Goal: Task Accomplishment & Management: Manage account settings

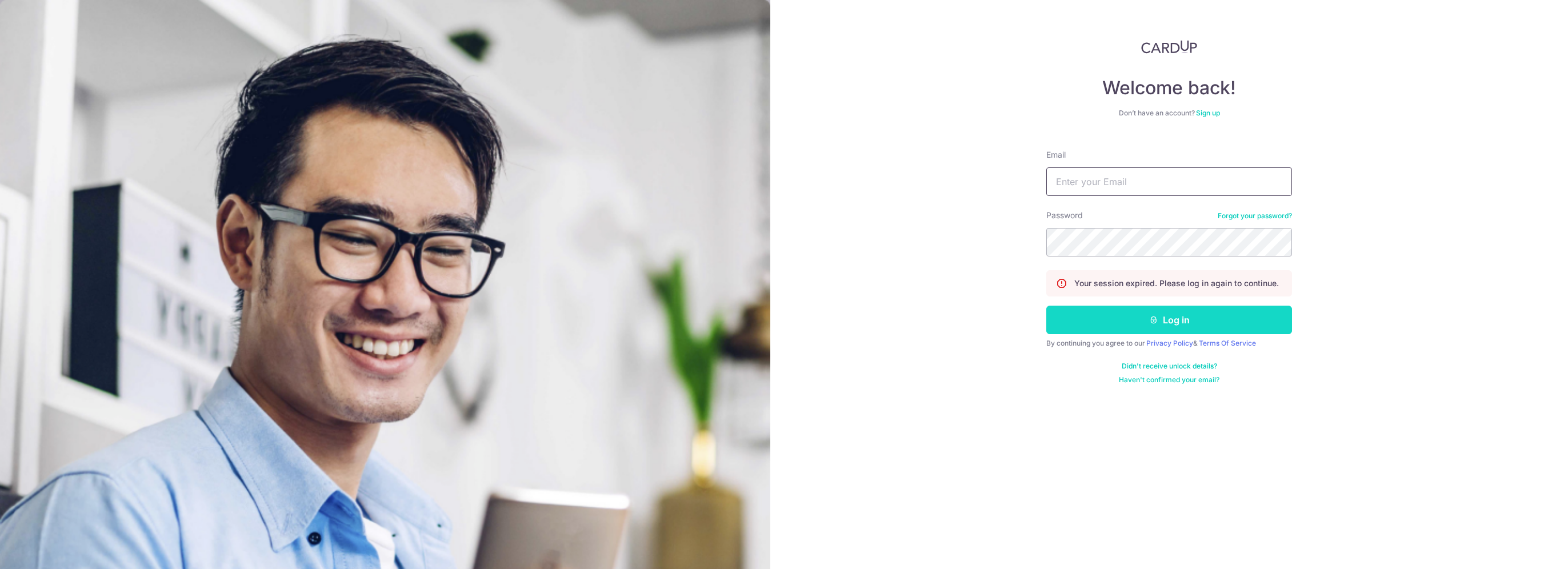
type input "admin@lifeelements.sg"
click at [1176, 320] on button "Log in" at bounding box center [1169, 320] width 246 height 29
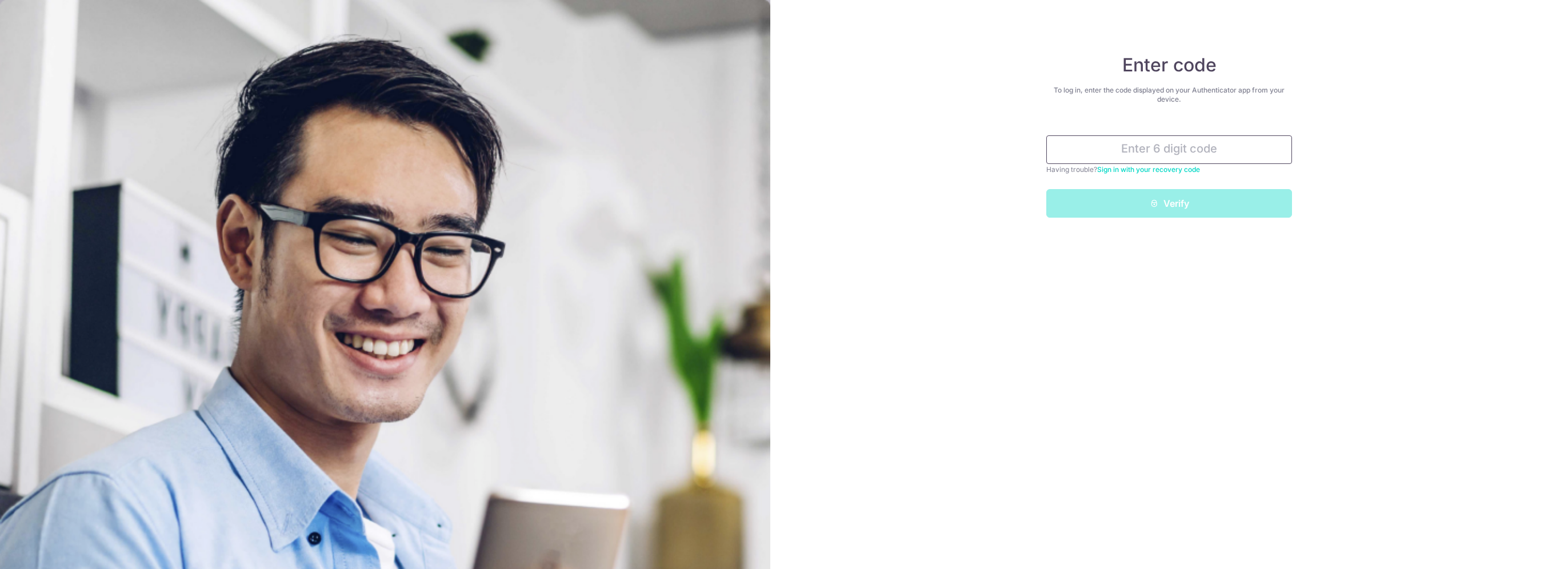
click at [1206, 141] on input "text" at bounding box center [1169, 149] width 246 height 29
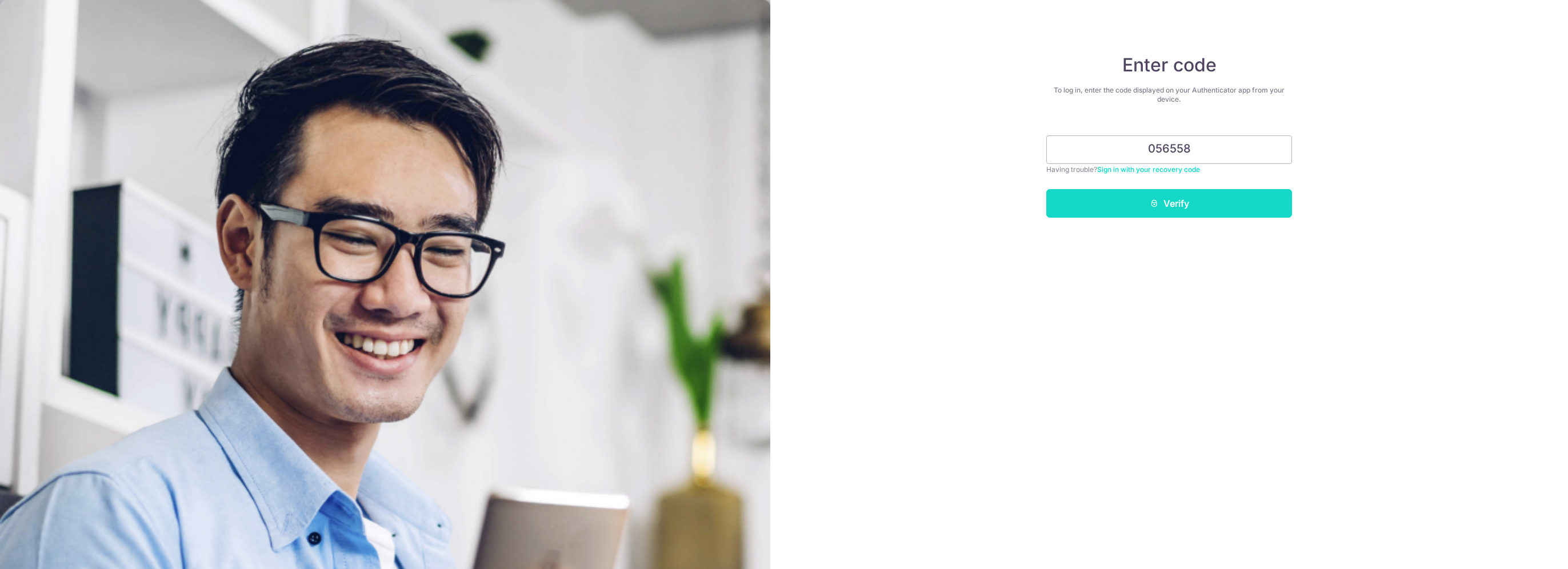
type input "056558"
click at [1178, 200] on button "Verify" at bounding box center [1169, 203] width 246 height 29
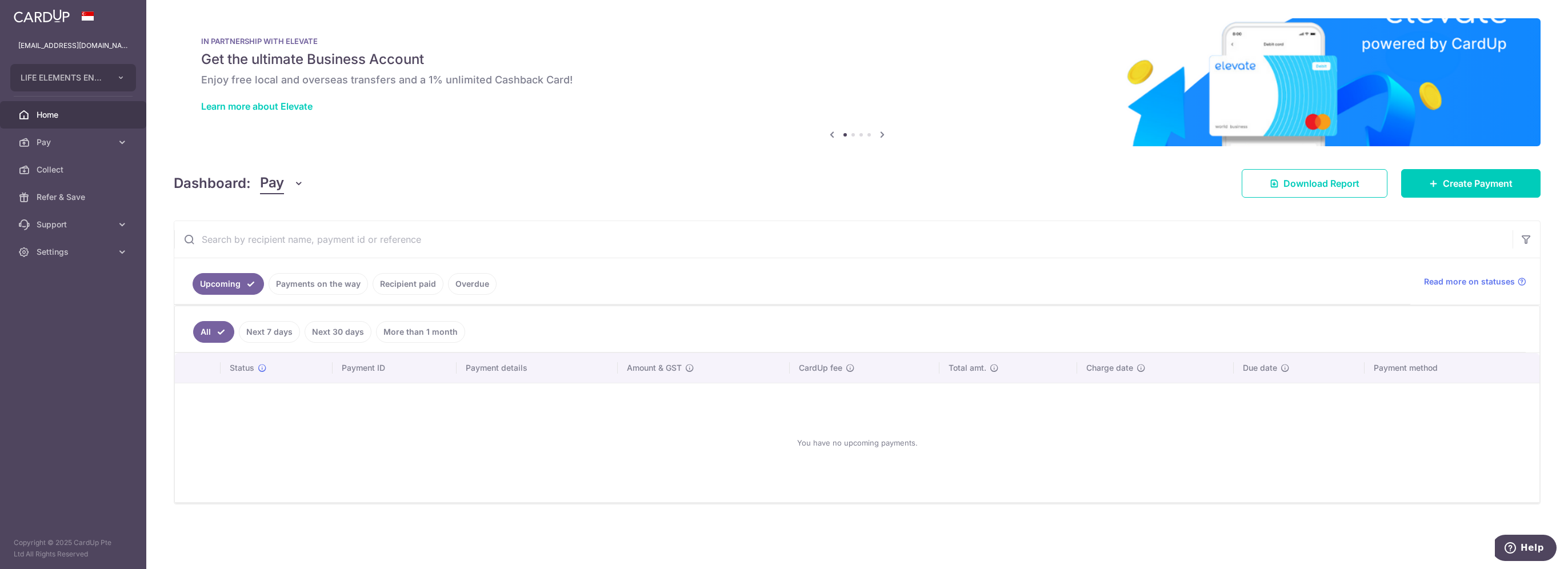
click at [316, 290] on link "Payments on the way" at bounding box center [318, 284] width 99 height 21
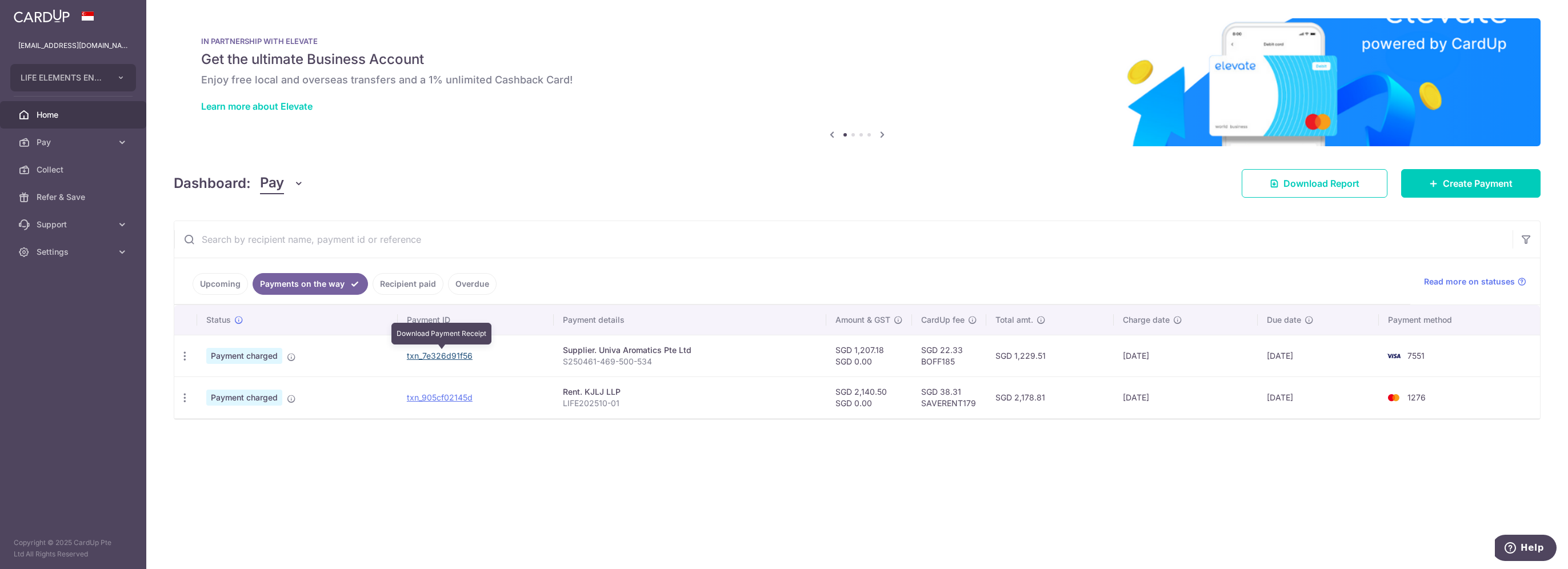
click at [439, 356] on link "txn_7e326d91f56" at bounding box center [439, 355] width 65 height 10
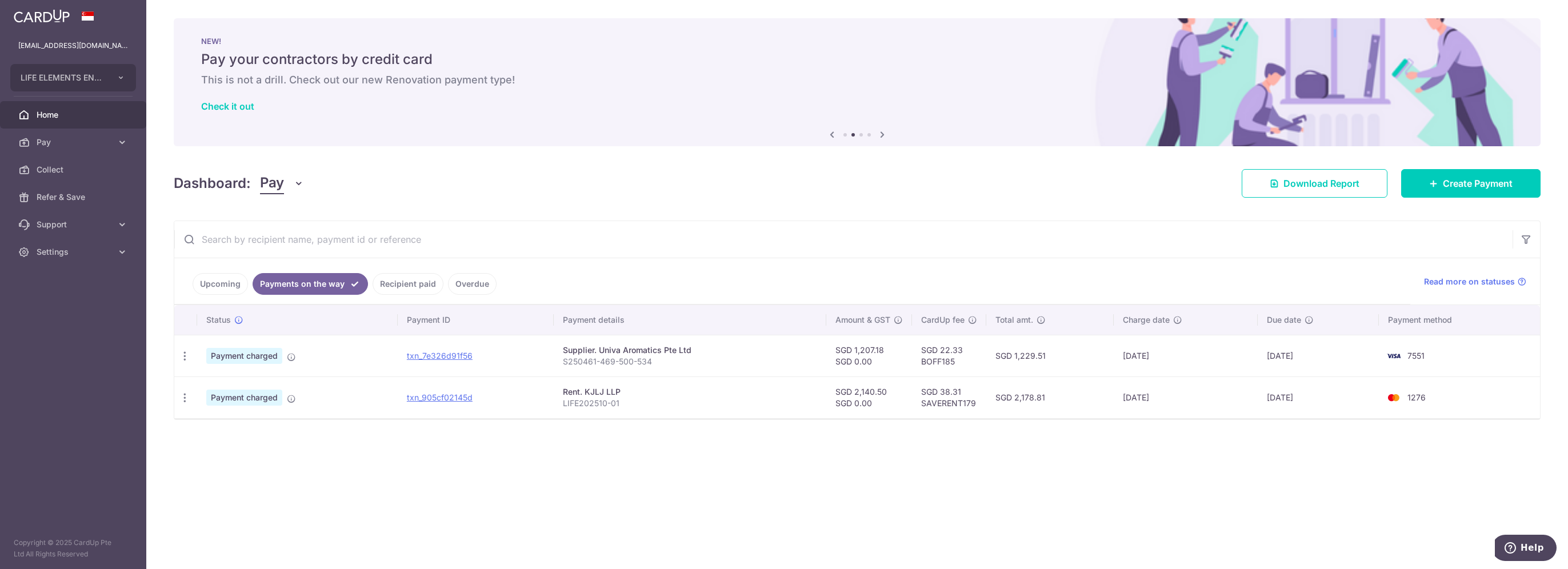
click at [316, 477] on div "× Pause Schedule Pause all future payments in this series Pause just this one p…" at bounding box center [856, 284] width 1422 height 569
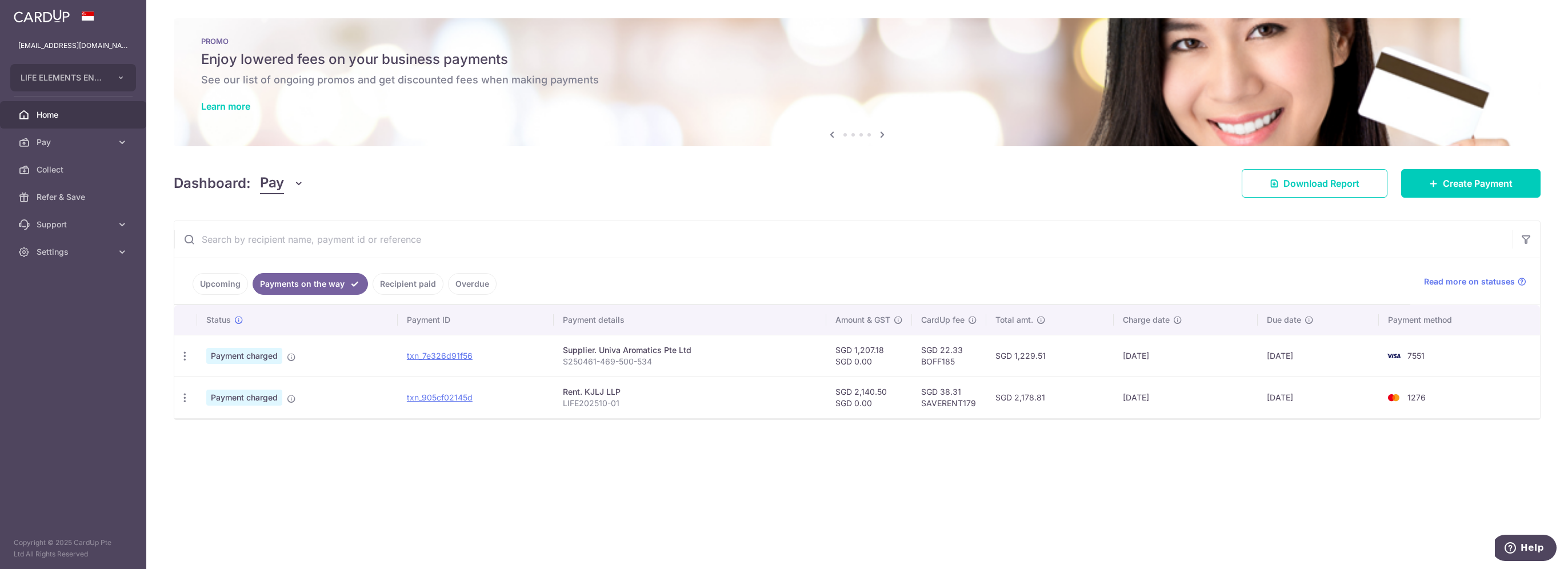
click at [906, 442] on div "× Pause Schedule Pause all future payments in this series Pause just this one p…" at bounding box center [856, 284] width 1422 height 569
